Goal: Check status: Check status

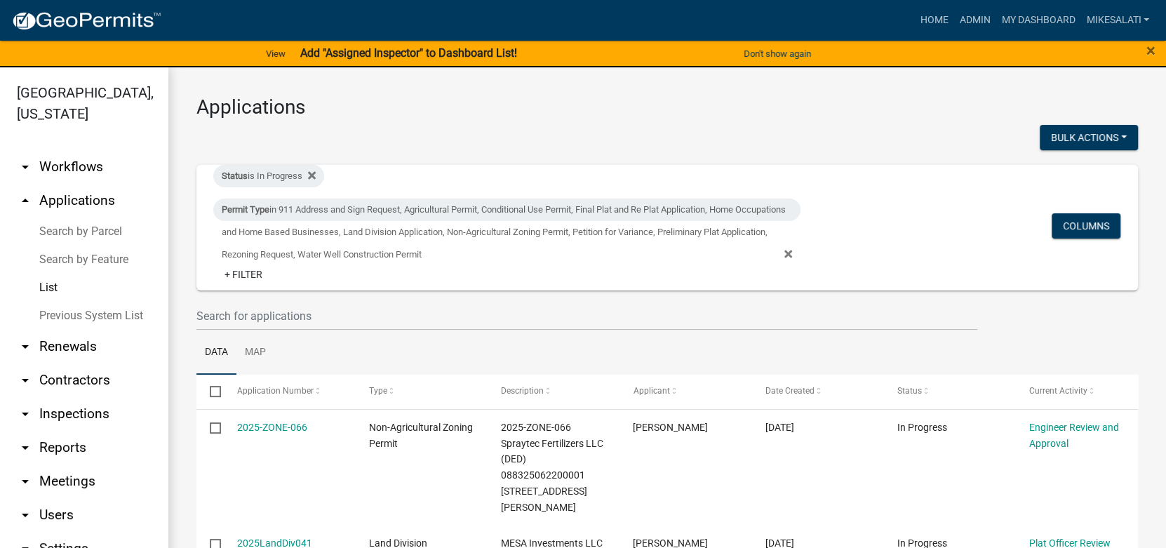
scroll to position [280, 0]
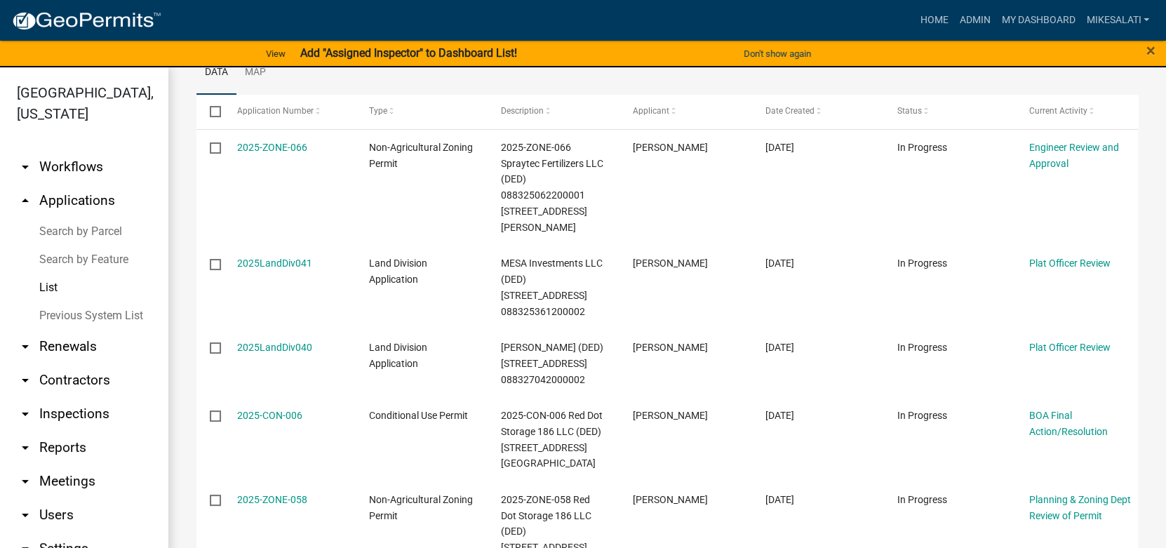
click at [77, 218] on link "Search by Parcel" at bounding box center [84, 232] width 168 height 28
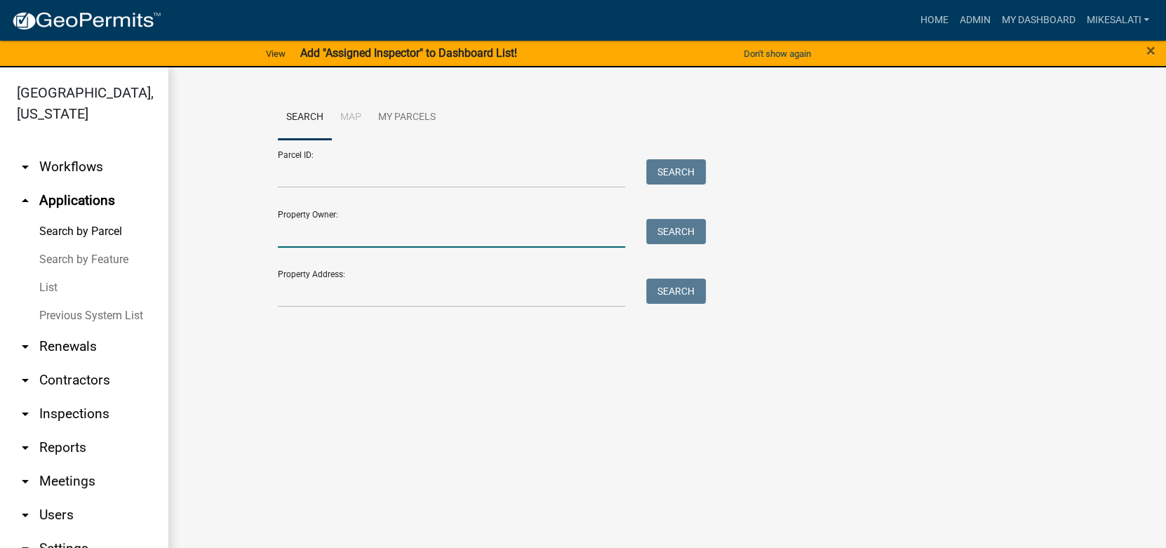
click at [307, 236] on input "Property Owner:" at bounding box center [451, 233] width 347 height 29
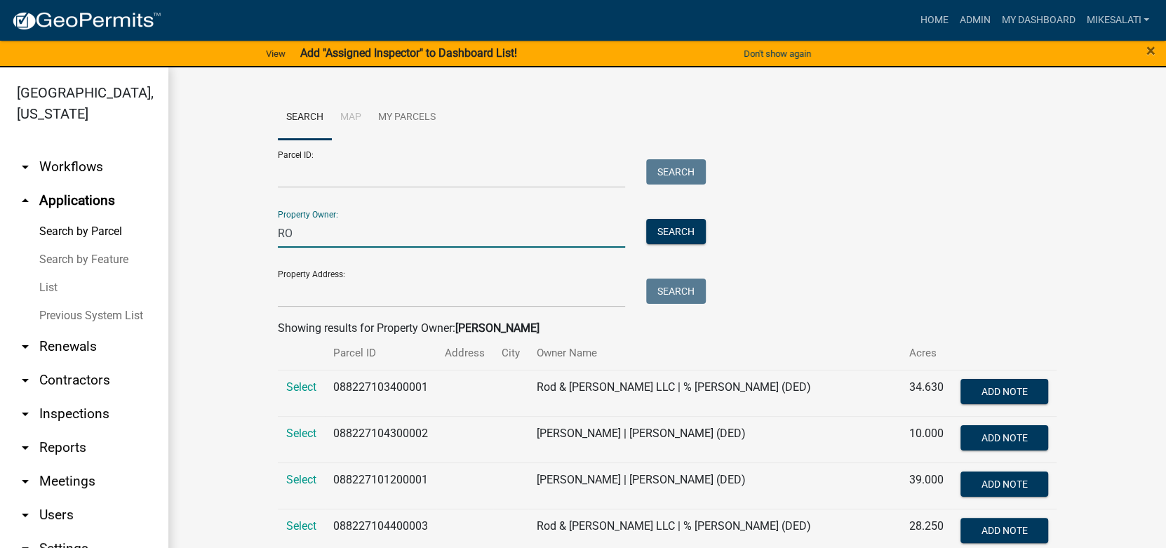
type input "R"
click at [57, 498] on link "arrow_drop_down Users" at bounding box center [84, 515] width 168 height 34
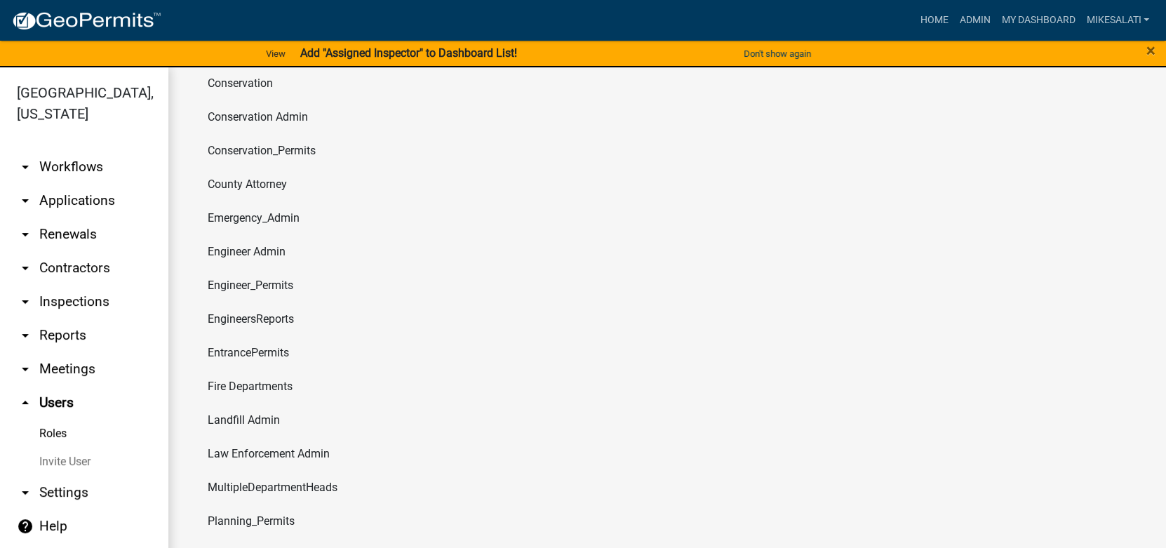
scroll to position [766, 0]
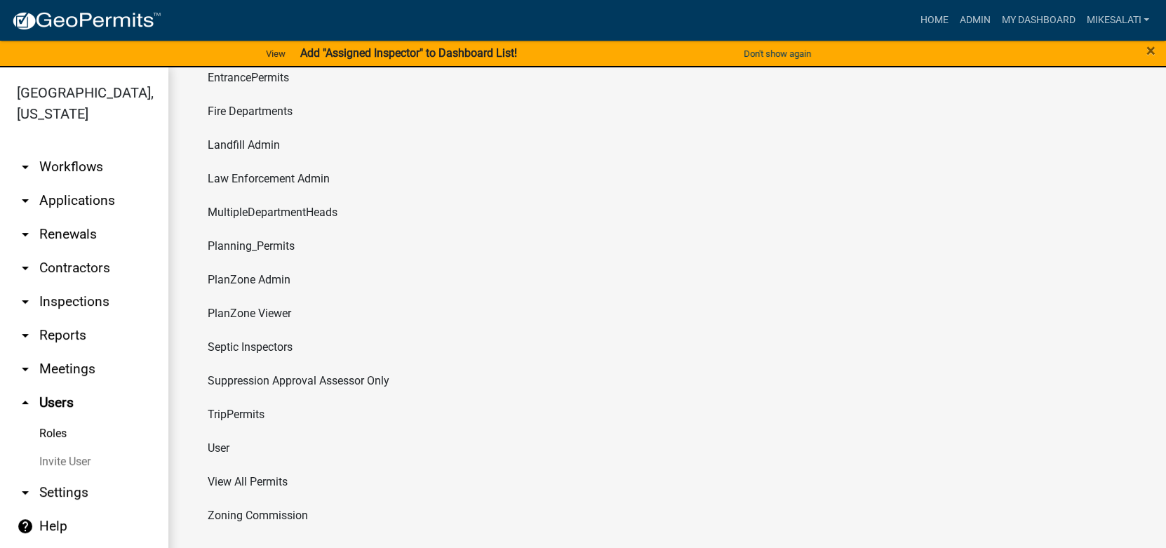
click at [226, 447] on li "User" at bounding box center [667, 449] width 942 height 34
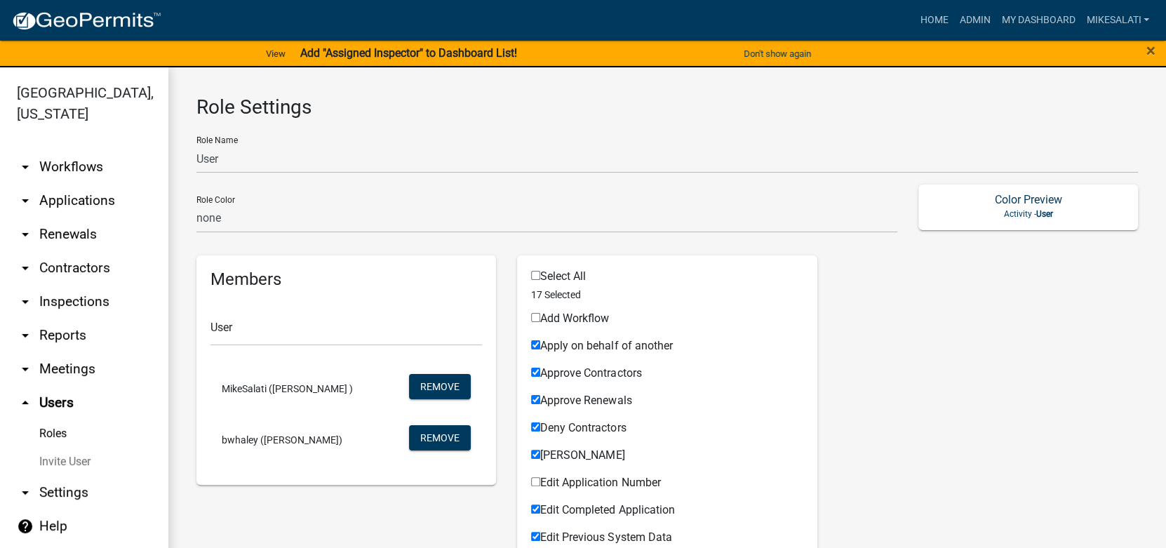
click at [25, 394] on icon "arrow_drop_up" at bounding box center [25, 402] width 17 height 17
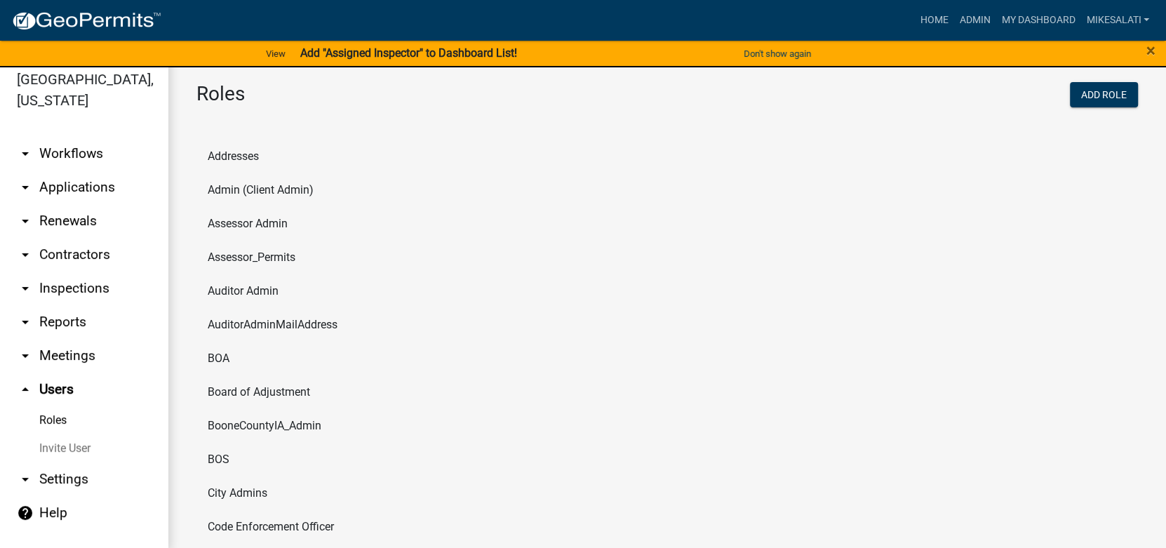
scroll to position [16, 0]
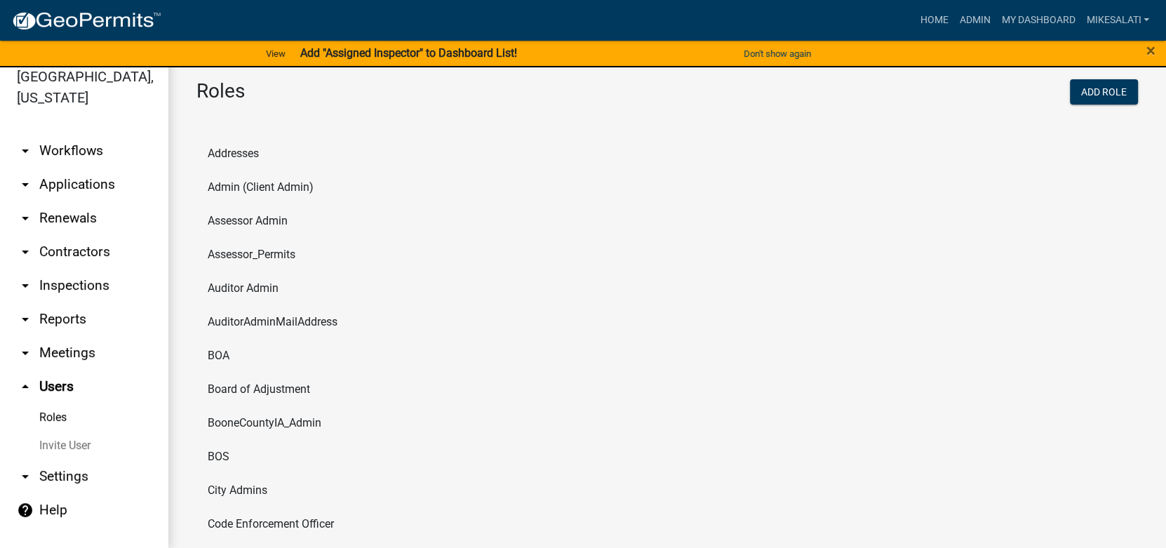
click at [53, 432] on link "Invite User" at bounding box center [84, 446] width 168 height 28
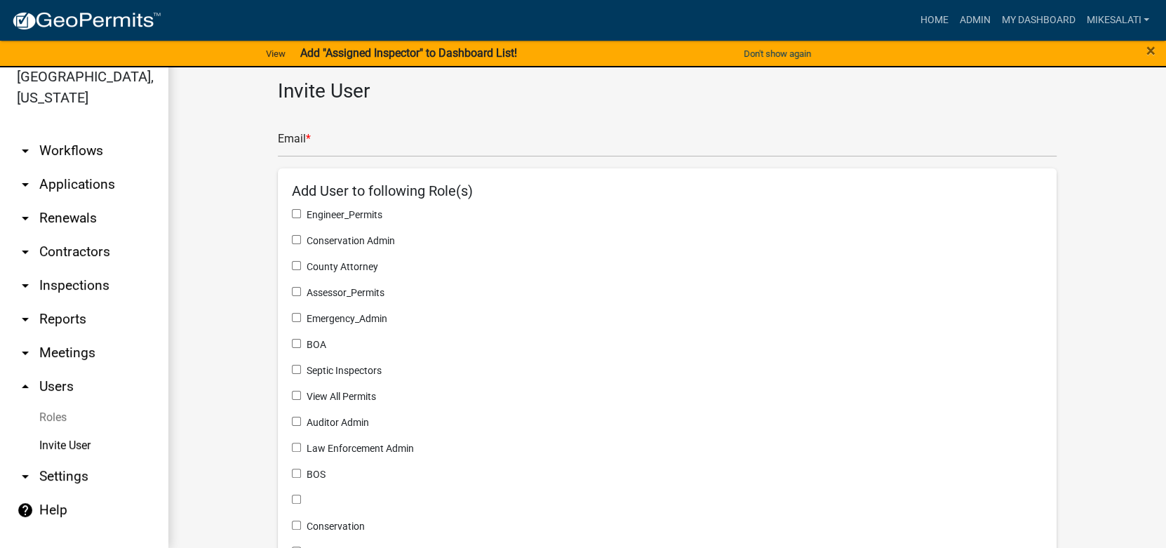
click at [57, 370] on link "arrow_drop_up Users" at bounding box center [84, 387] width 168 height 34
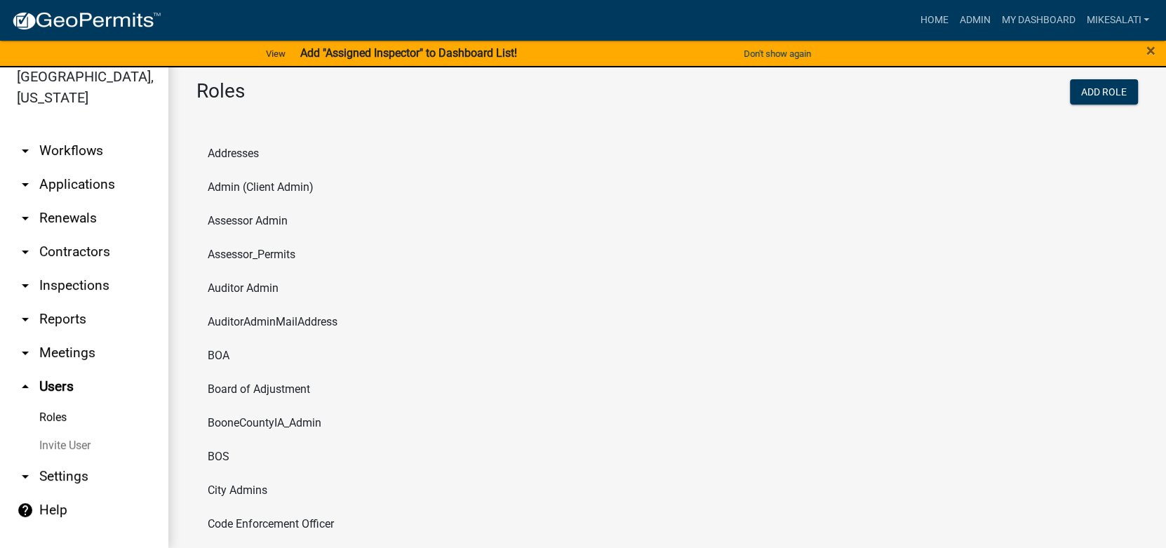
click at [51, 432] on link "Invite User" at bounding box center [84, 446] width 168 height 28
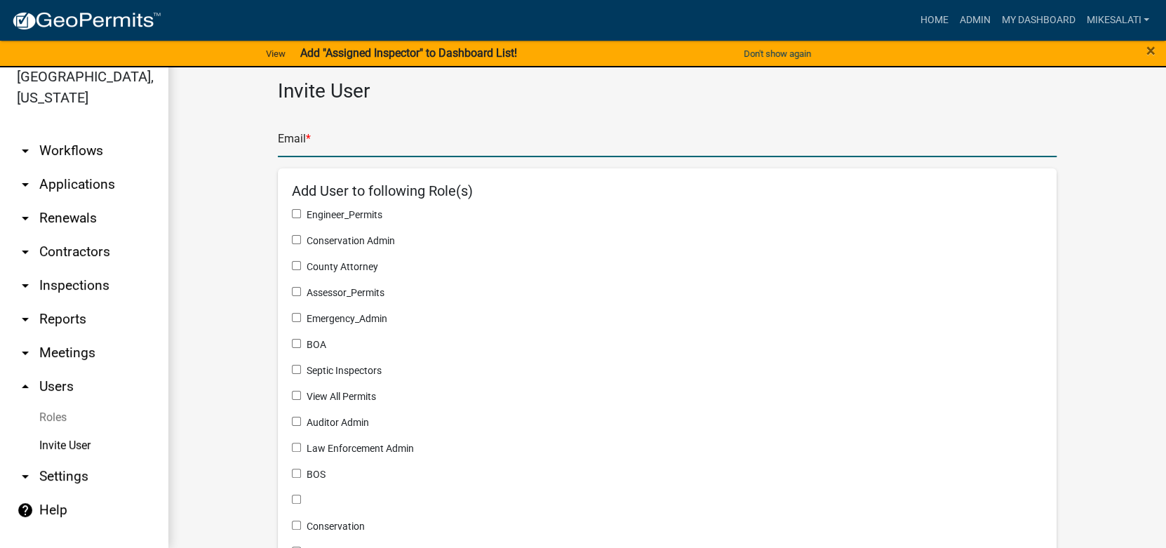
click at [332, 143] on input "text" at bounding box center [667, 142] width 779 height 29
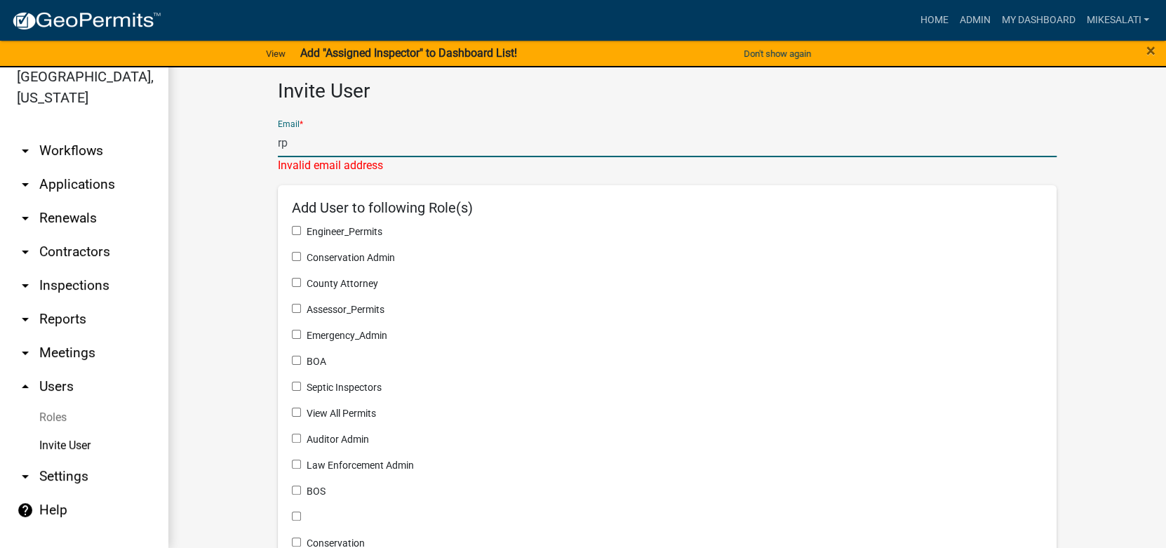
type input "r"
click at [27, 378] on icon "arrow_drop_up" at bounding box center [25, 386] width 17 height 17
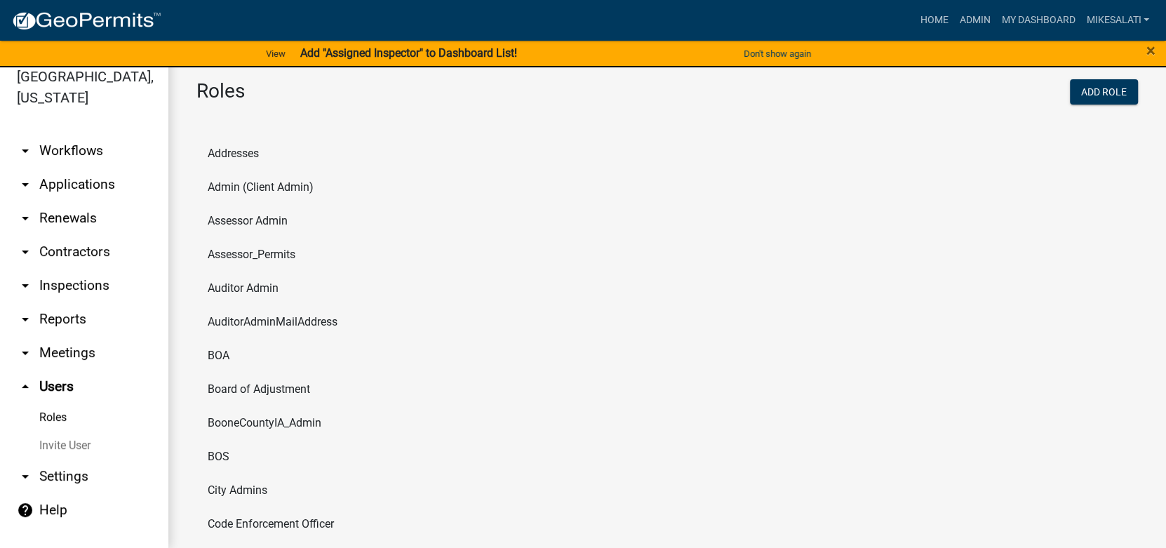
click at [24, 468] on icon "arrow_drop_down" at bounding box center [25, 476] width 17 height 17
select select "IA"
select select "Central Standard Time"
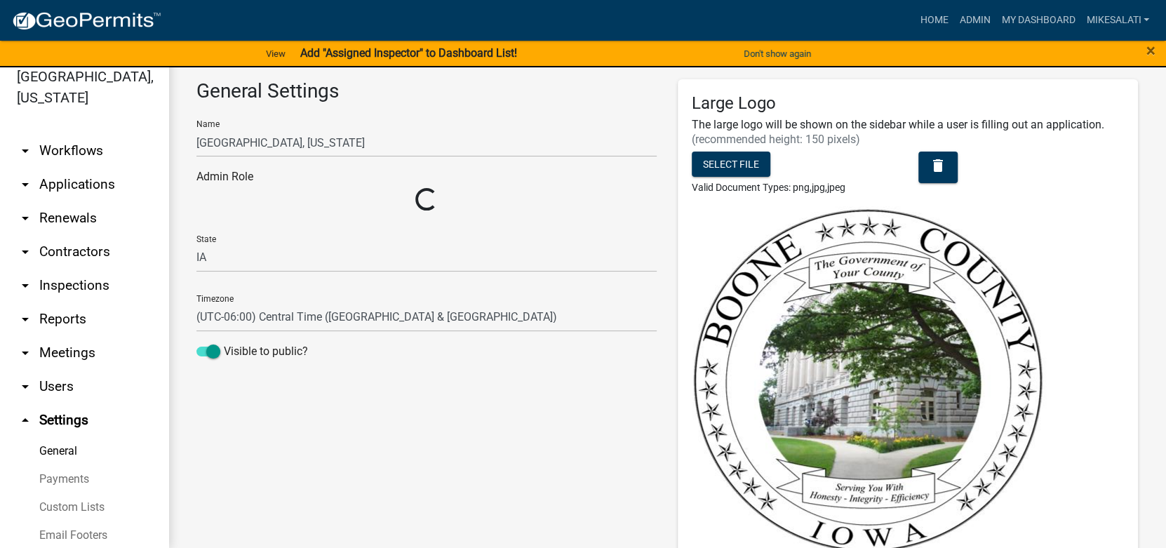
select select "4c6619f2-f20e-41ce-9717-71979b421682"
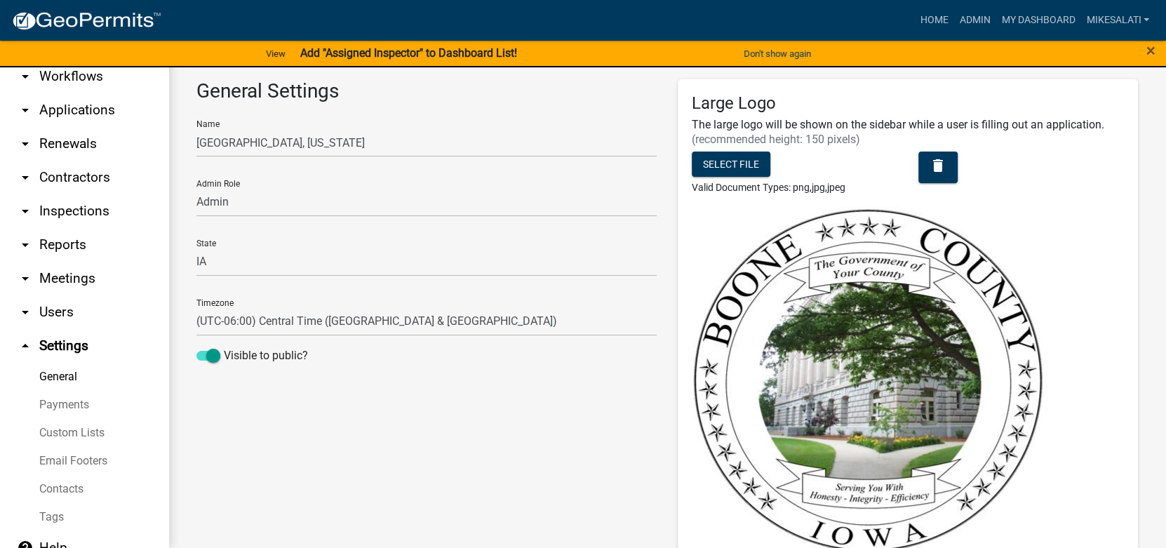
click at [25, 338] on icon "arrow_drop_up" at bounding box center [25, 346] width 17 height 17
click at [58, 329] on link "arrow_drop_up Settings" at bounding box center [84, 346] width 168 height 34
click at [24, 338] on icon "arrow_drop_up" at bounding box center [25, 346] width 17 height 17
click at [22, 304] on icon "arrow_drop_down" at bounding box center [25, 312] width 17 height 17
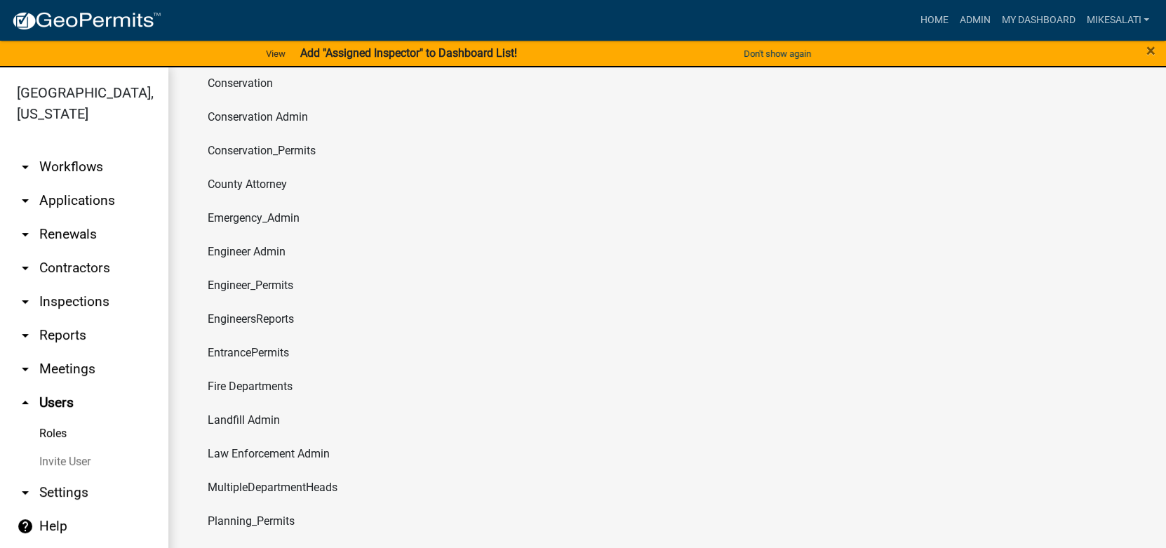
scroll to position [766, 0]
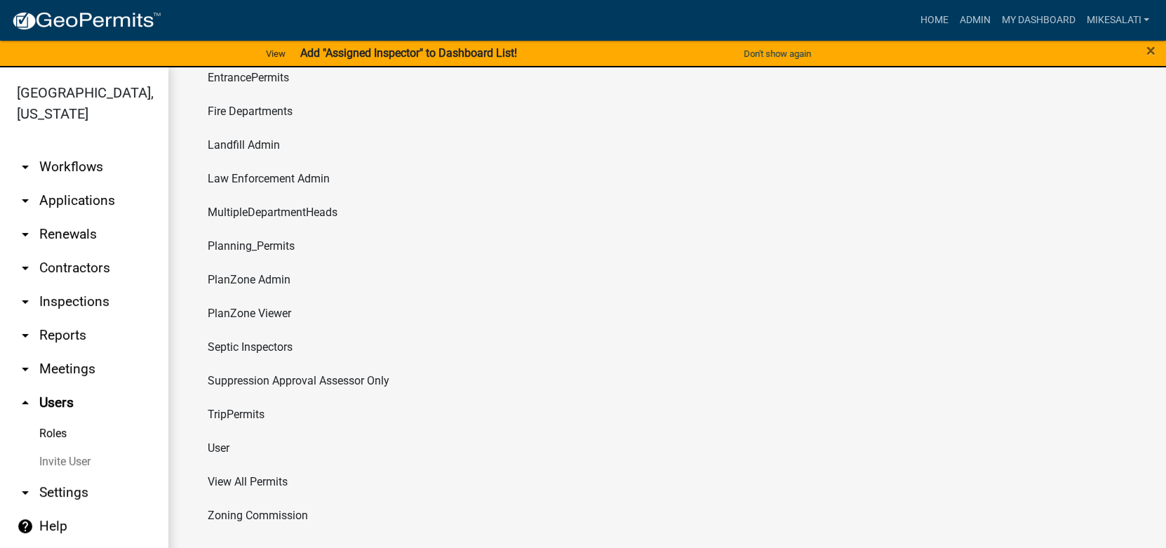
click at [226, 442] on li "User" at bounding box center [667, 449] width 942 height 34
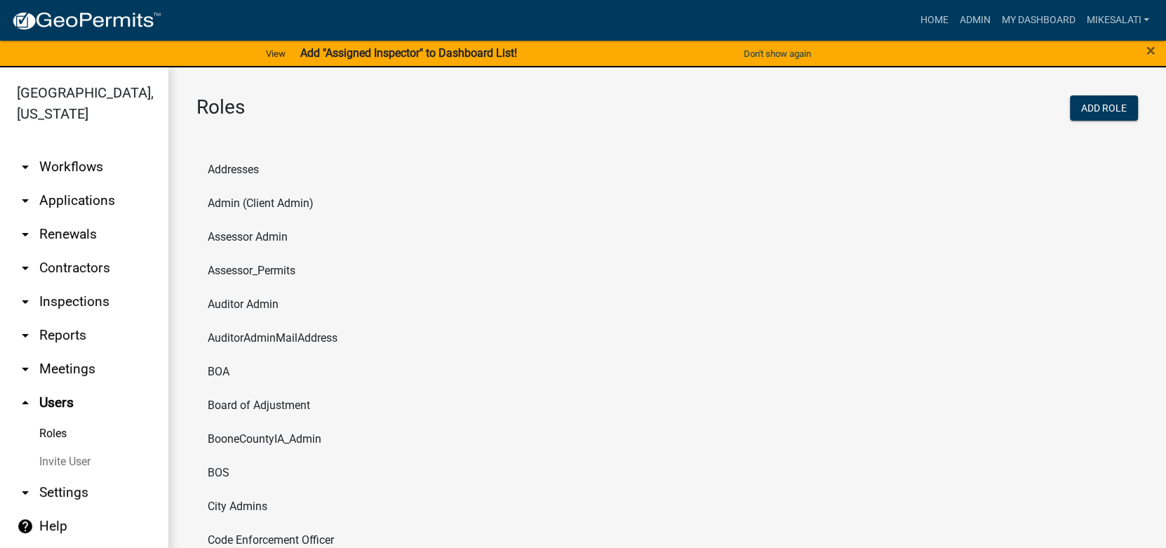
scroll to position [16, 0]
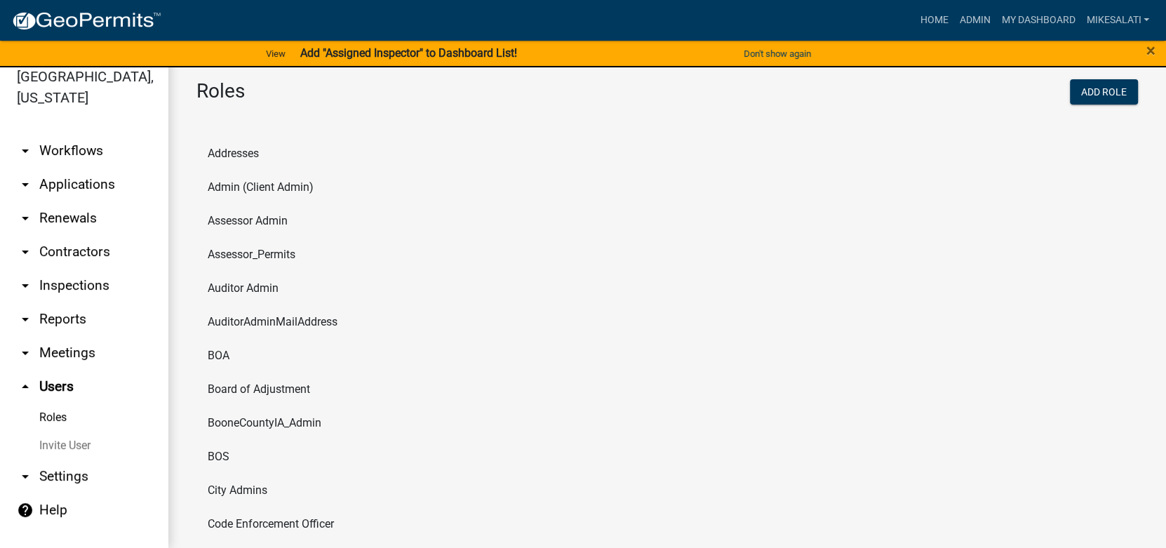
select select "IA"
select select "Central Standard Time"
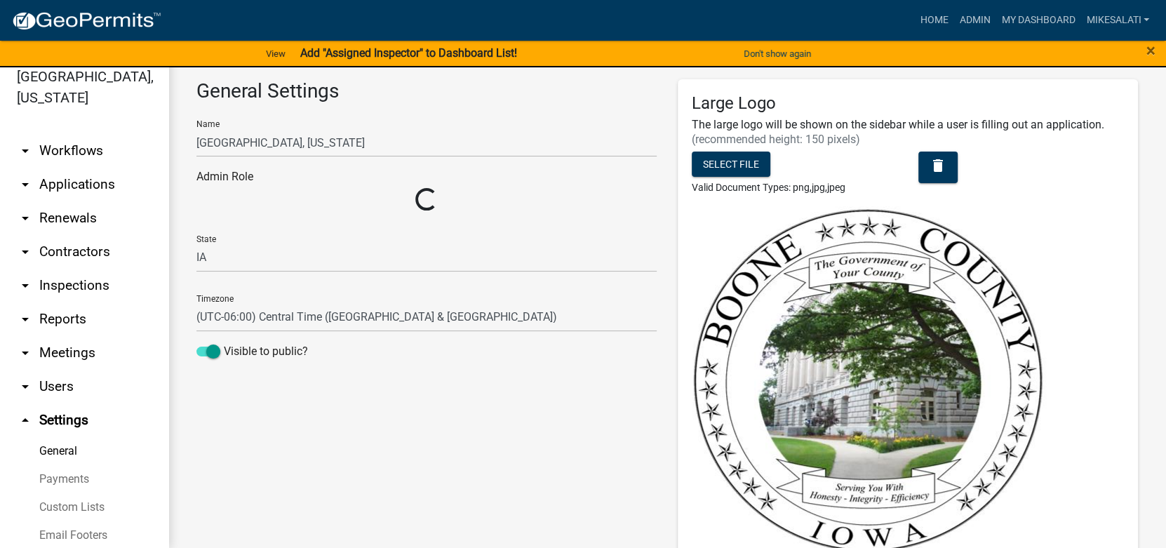
select select "4c6619f2-f20e-41ce-9717-71979b421682"
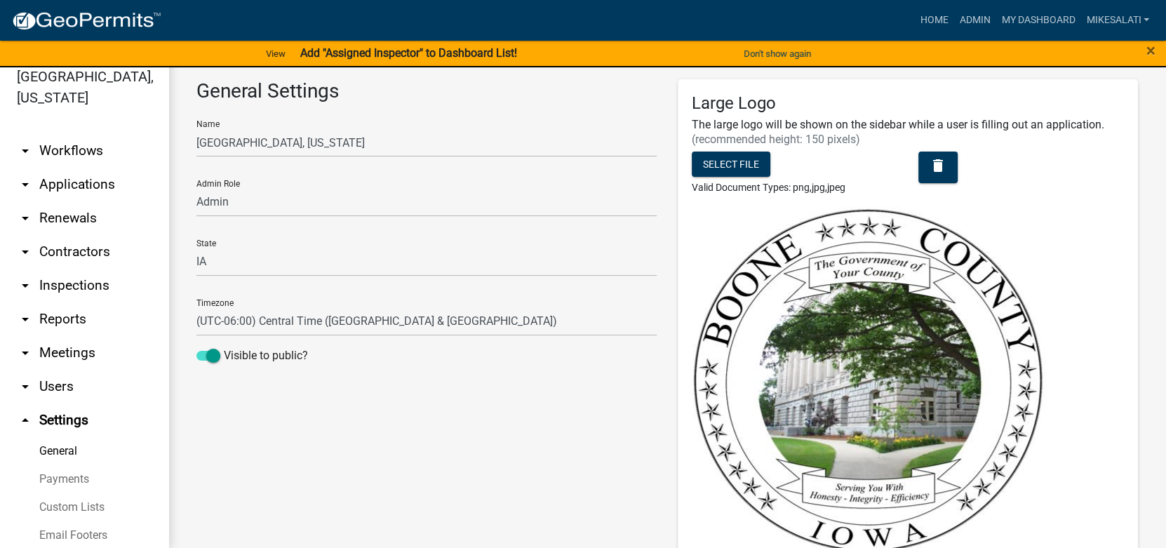
click at [67, 168] on link "arrow_drop_down Applications" at bounding box center [84, 185] width 168 height 34
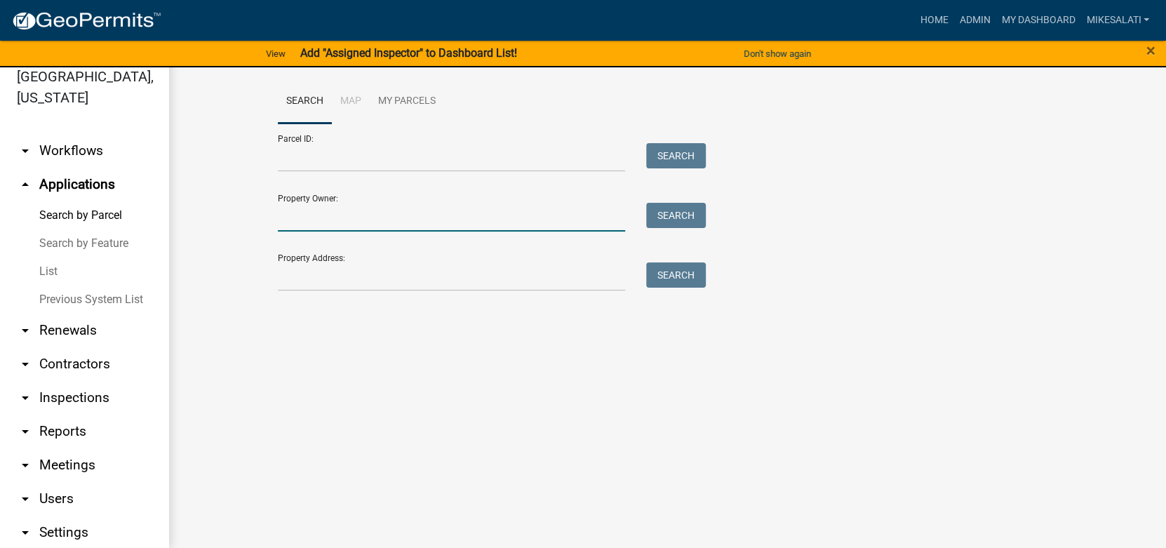
click at [298, 218] on input "Property Owner:" at bounding box center [451, 217] width 347 height 29
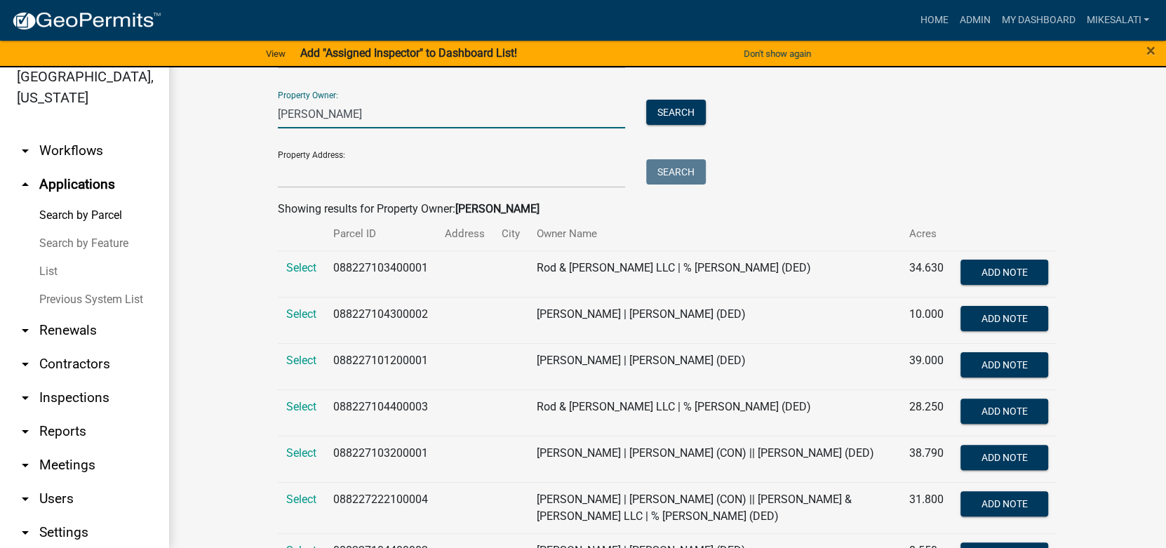
scroll to position [34, 0]
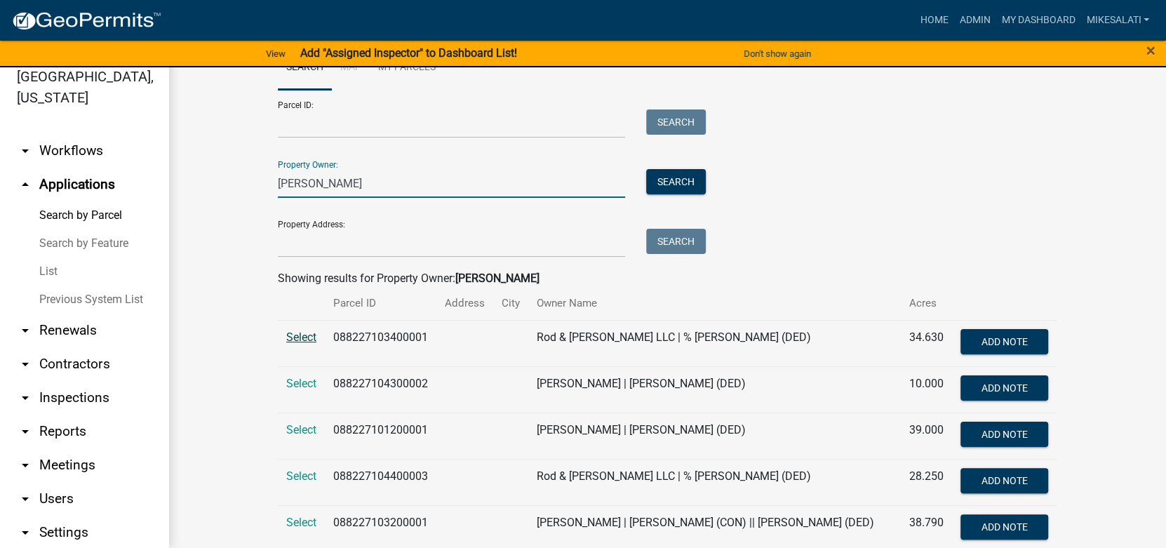
type input "[PERSON_NAME]"
click at [290, 335] on span "Select" at bounding box center [301, 337] width 30 height 13
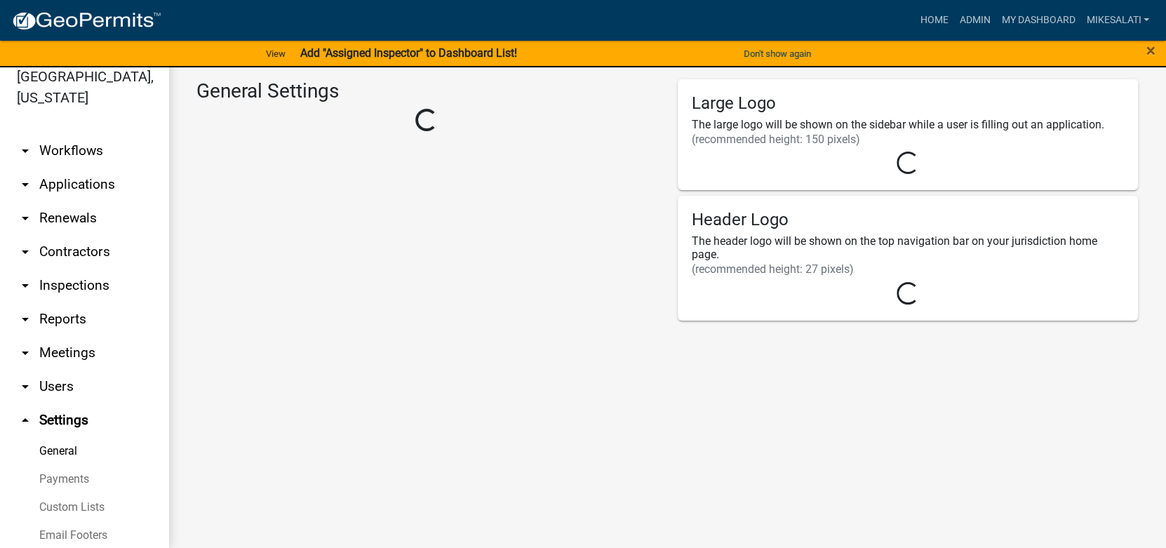
select select "IA"
select select "Central Standard Time"
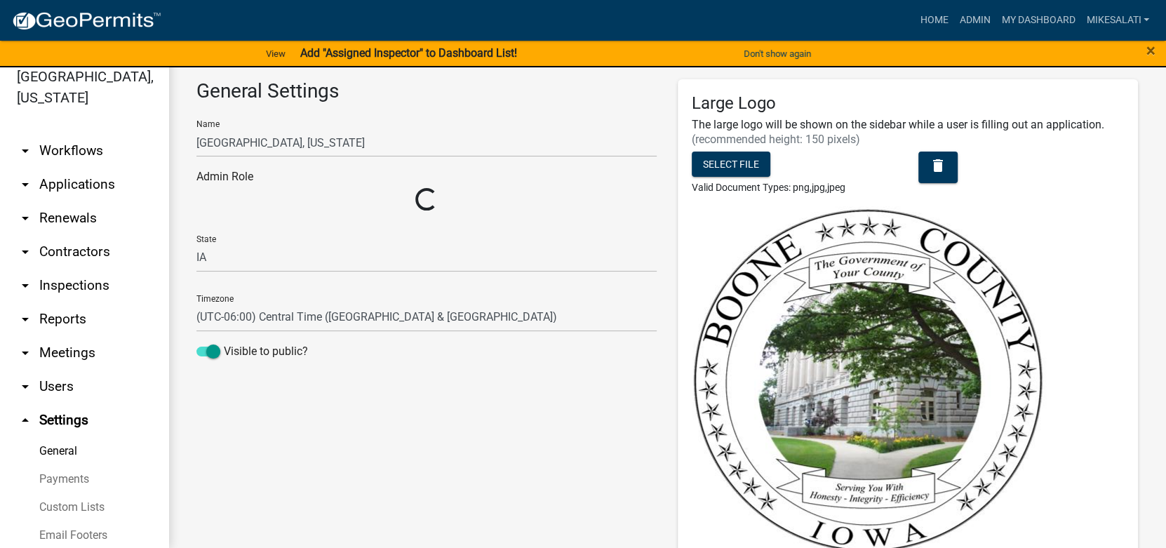
select select "4c6619f2-f20e-41ce-9717-71979b421682"
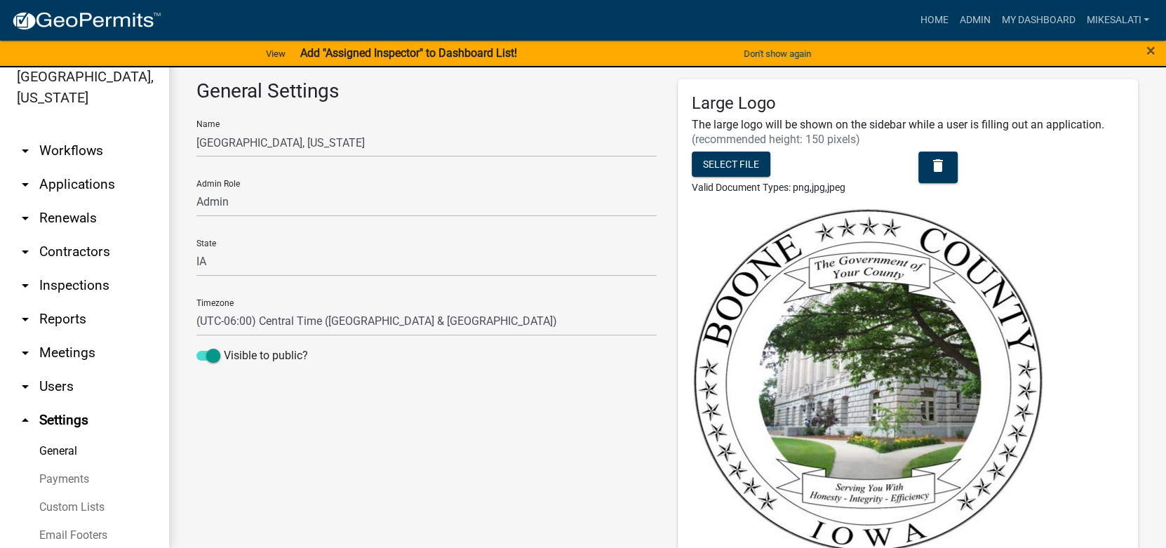
click at [58, 168] on link "arrow_drop_down Applications" at bounding box center [84, 185] width 168 height 34
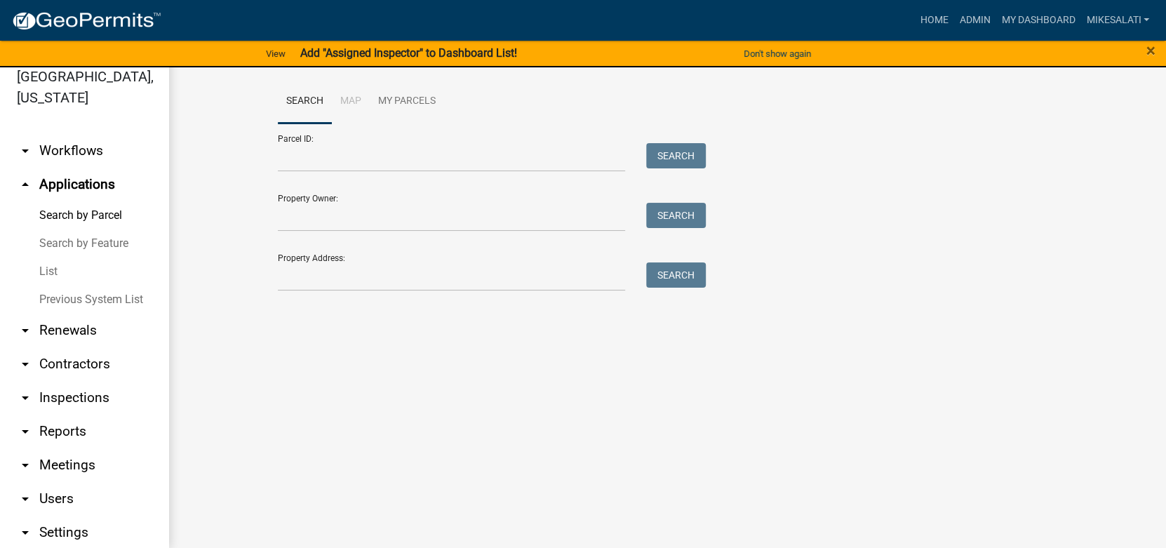
click at [74, 229] on link "Search by Feature" at bounding box center [84, 243] width 168 height 28
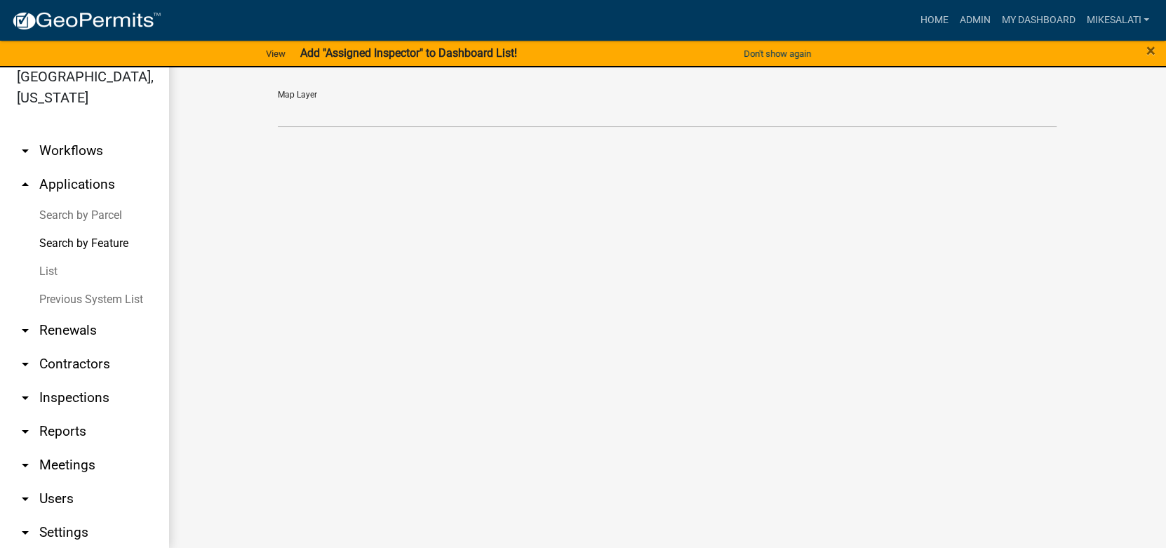
click at [77, 201] on link "Search by Parcel" at bounding box center [84, 215] width 168 height 28
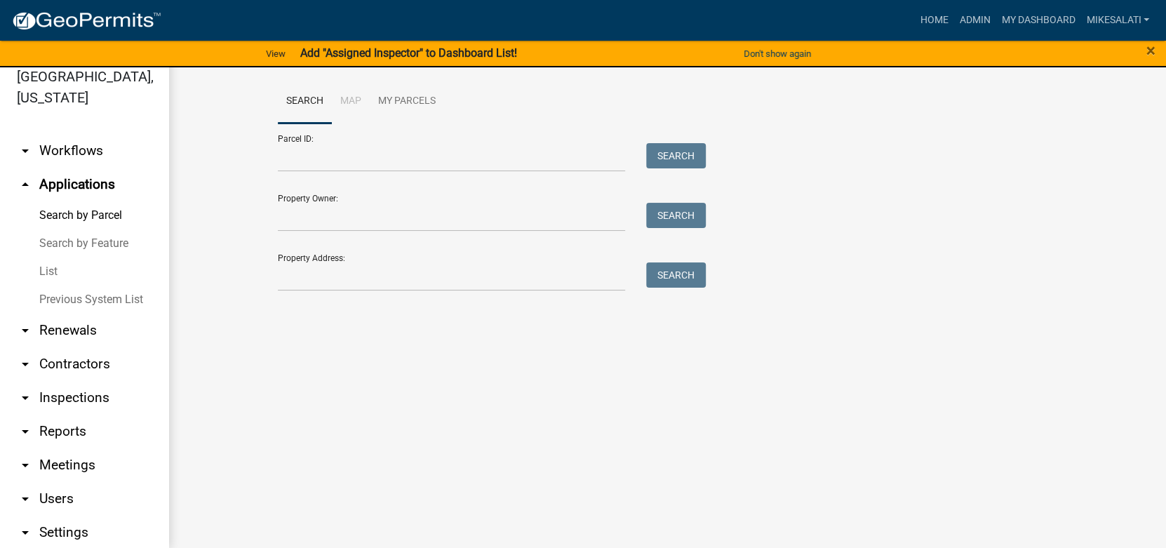
click at [53, 258] on link "List" at bounding box center [84, 272] width 168 height 28
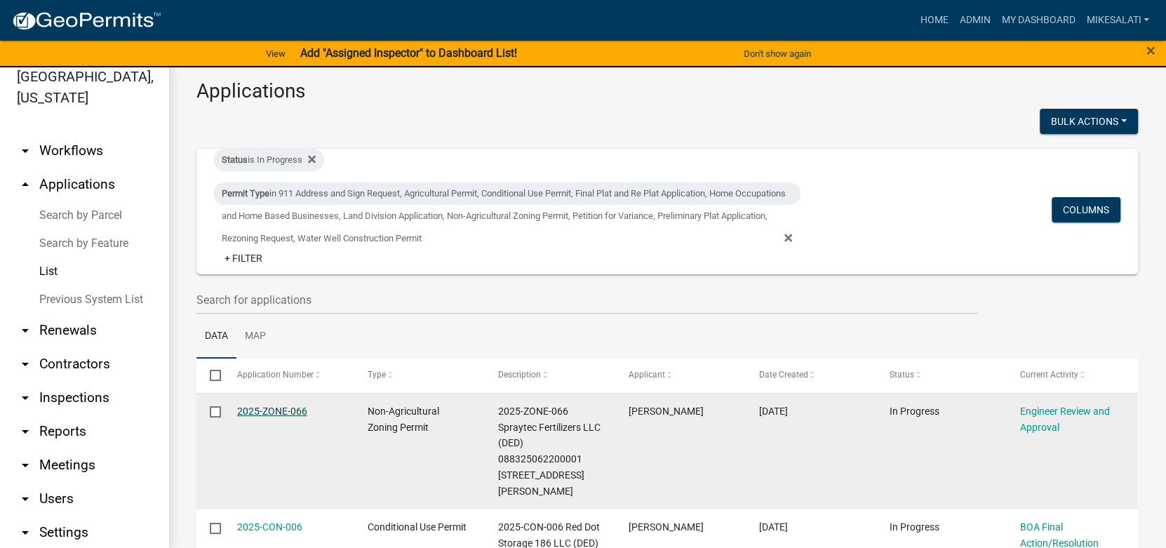
click at [281, 412] on link "2025-ZONE-066" at bounding box center [272, 411] width 70 height 11
